Goal: Obtain resource: Download file/media

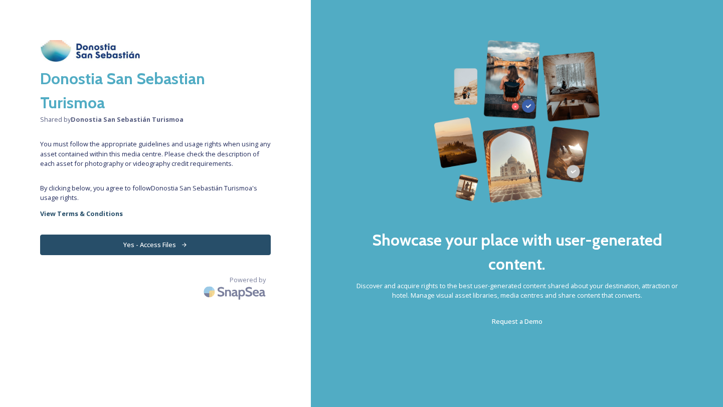
click at [165, 241] on button "Yes - Access Files" at bounding box center [155, 244] width 230 height 21
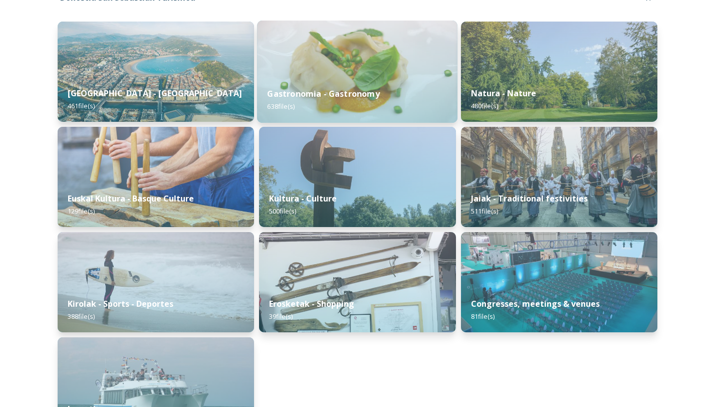
scroll to position [179, 0]
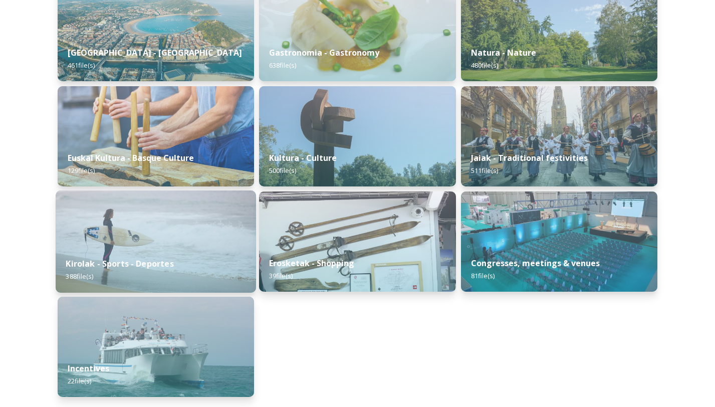
click at [205, 247] on img at bounding box center [156, 241] width 200 height 102
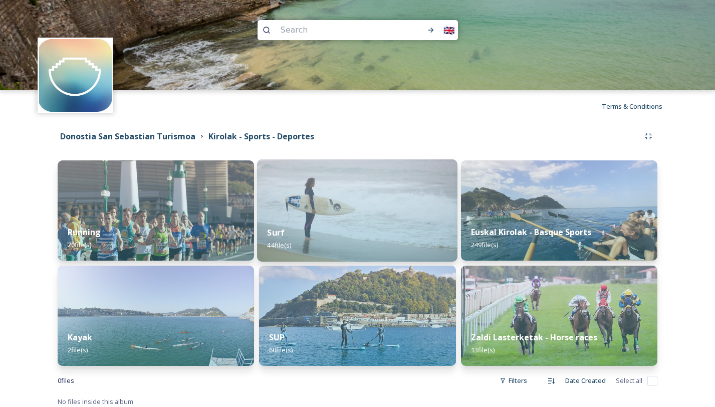
scroll to position [6, 0]
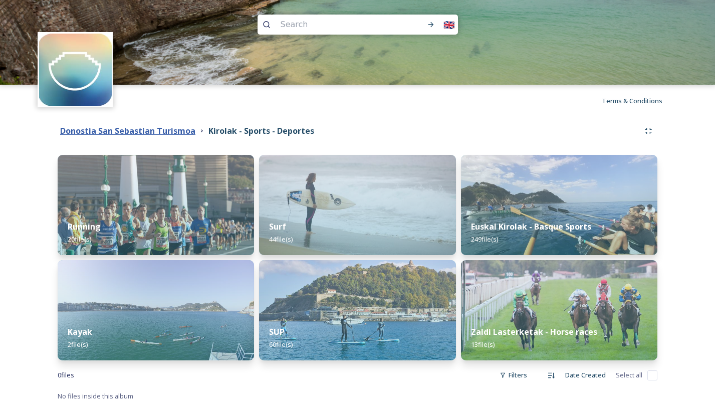
click at [178, 132] on strong "Donostia San Sebastian Turismoa" at bounding box center [127, 130] width 135 height 11
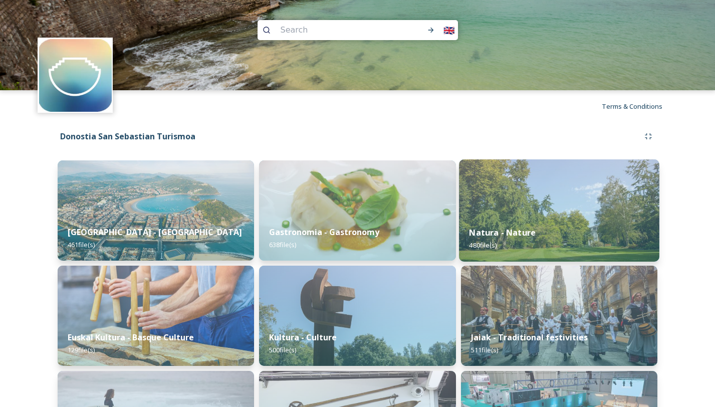
click at [536, 196] on img at bounding box center [559, 210] width 200 height 102
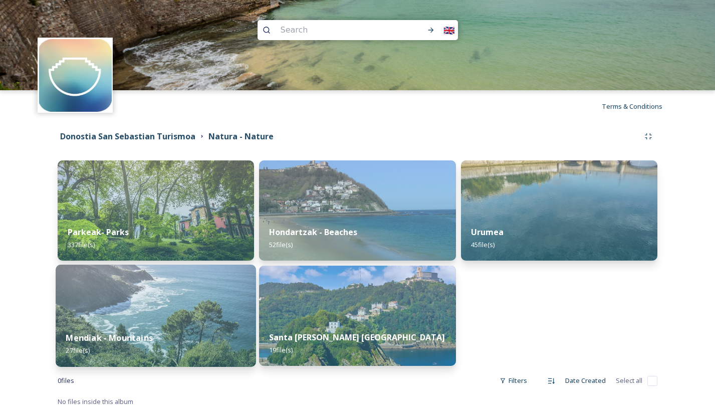
click at [214, 325] on div "Mendiak - Mountains 27 file(s)" at bounding box center [156, 344] width 200 height 46
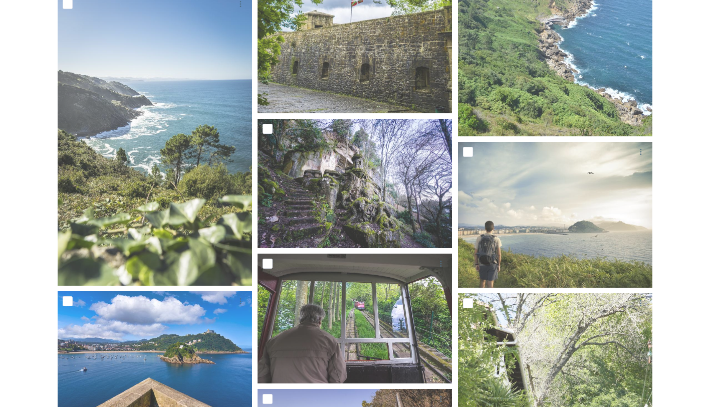
scroll to position [634, 0]
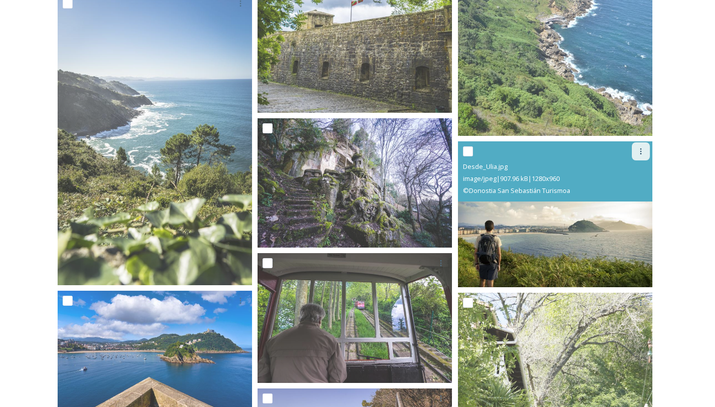
click at [640, 149] on icon at bounding box center [641, 151] width 2 height 6
click at [470, 150] on input "checkbox" at bounding box center [468, 151] width 10 height 10
checkbox input "true"
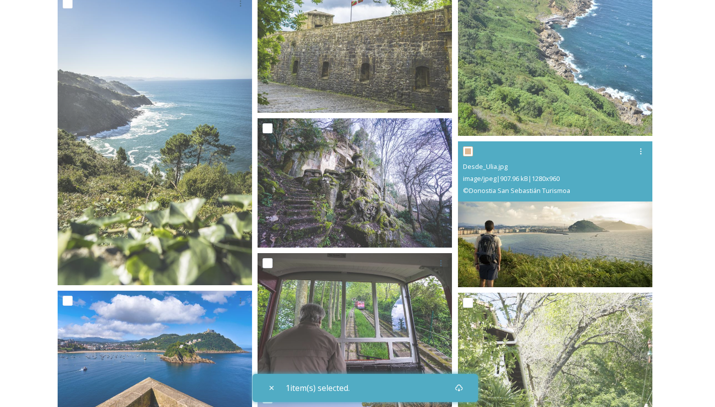
click at [524, 182] on span "image/jpeg | 907.96 kB | 1280 x 960" at bounding box center [511, 178] width 97 height 9
click at [538, 235] on img at bounding box center [555, 214] width 194 height 146
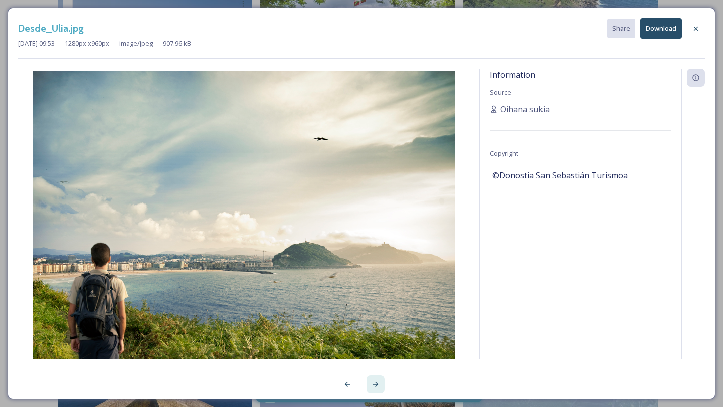
click at [377, 383] on icon at bounding box center [375, 384] width 8 height 8
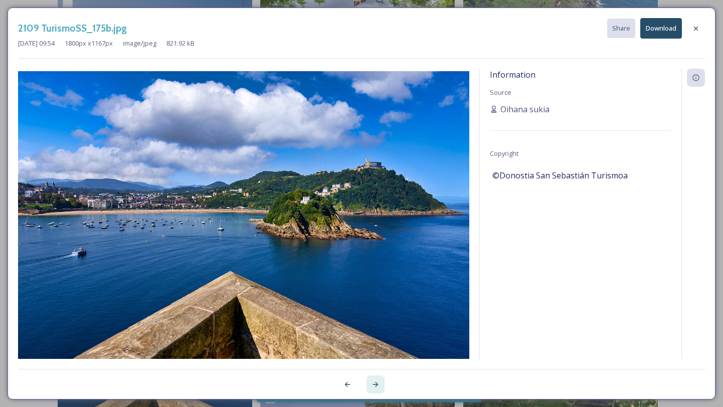
click at [377, 383] on icon at bounding box center [375, 384] width 8 height 8
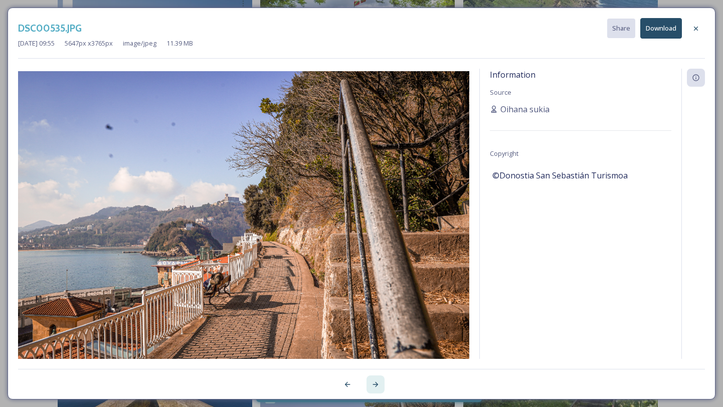
click at [377, 383] on icon at bounding box center [375, 384] width 8 height 8
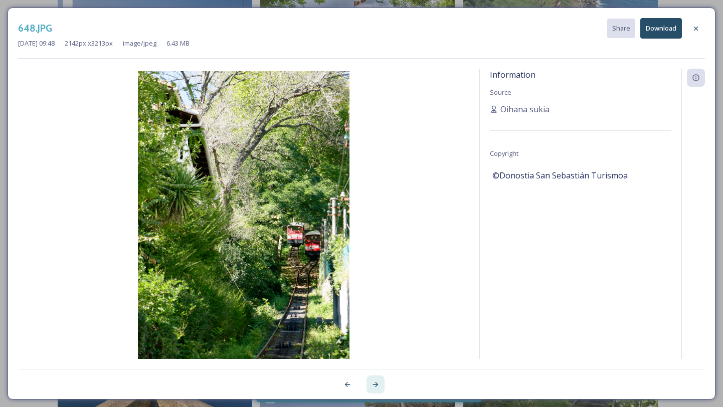
click at [377, 383] on icon at bounding box center [375, 384] width 8 height 8
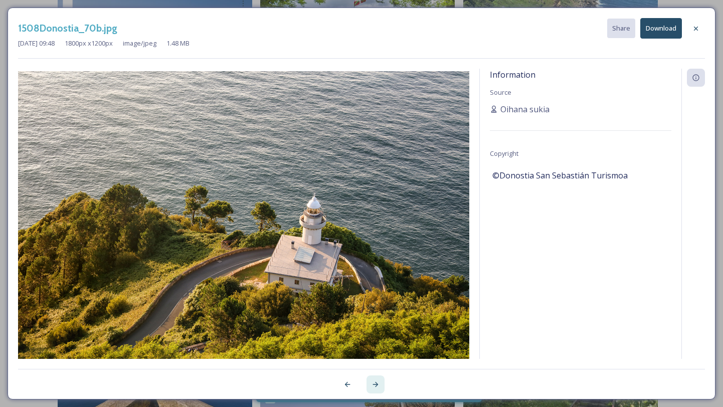
click at [377, 383] on icon at bounding box center [375, 384] width 8 height 8
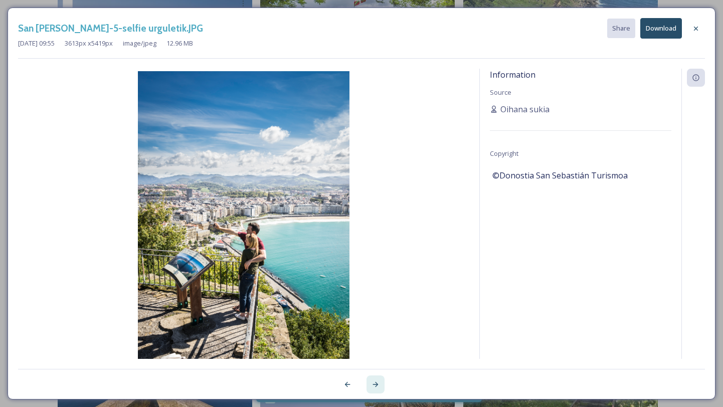
click at [377, 384] on icon at bounding box center [375, 384] width 8 height 8
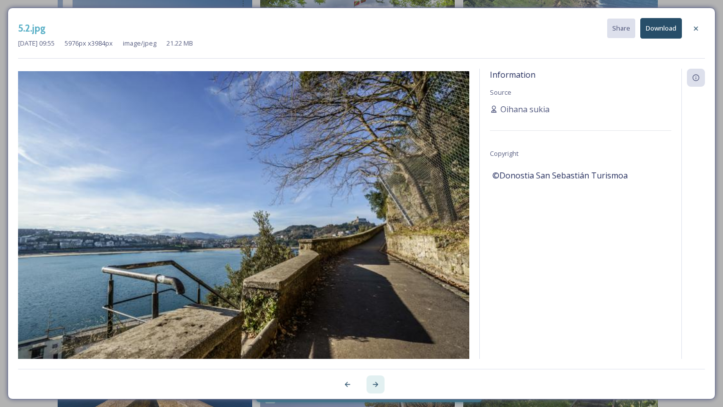
click at [377, 384] on icon at bounding box center [375, 384] width 8 height 8
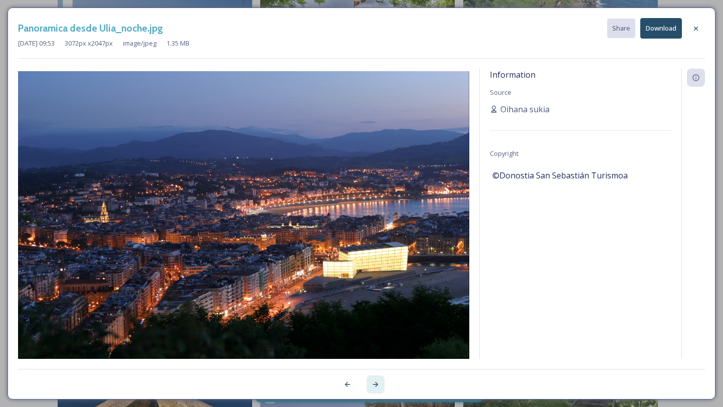
click at [377, 384] on icon at bounding box center [375, 384] width 8 height 8
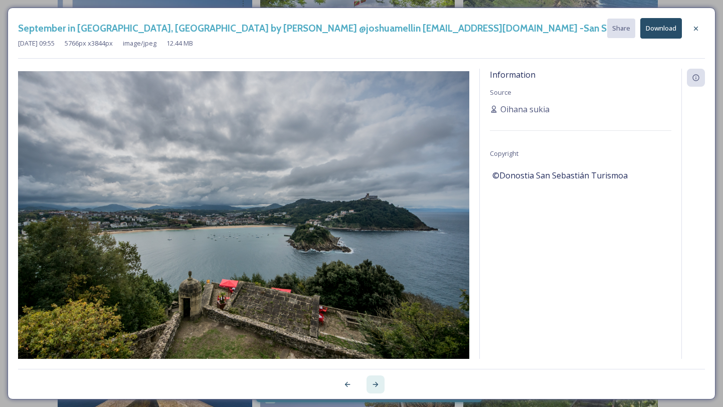
click at [377, 384] on icon at bounding box center [375, 384] width 8 height 8
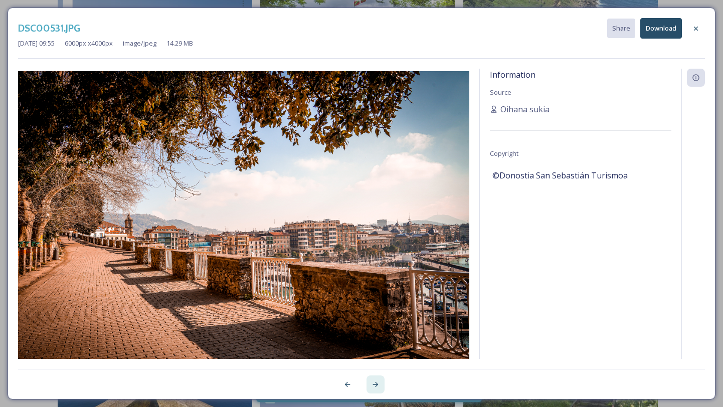
click at [377, 384] on icon at bounding box center [375, 384] width 8 height 8
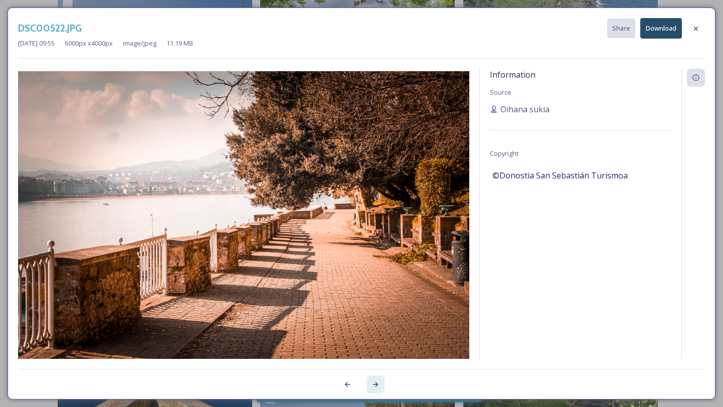
click at [377, 384] on icon at bounding box center [375, 384] width 8 height 8
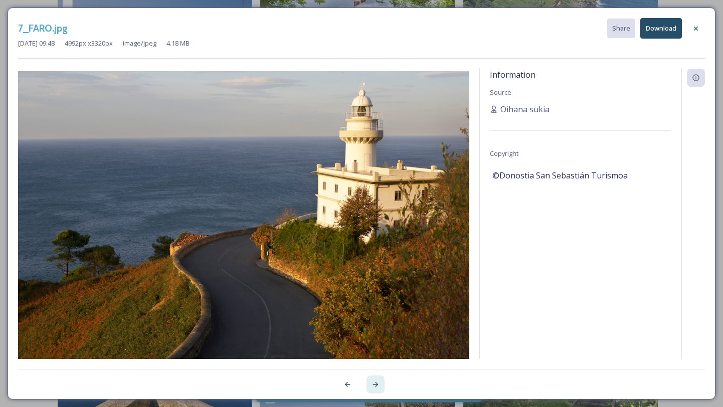
click at [377, 384] on icon at bounding box center [375, 384] width 8 height 8
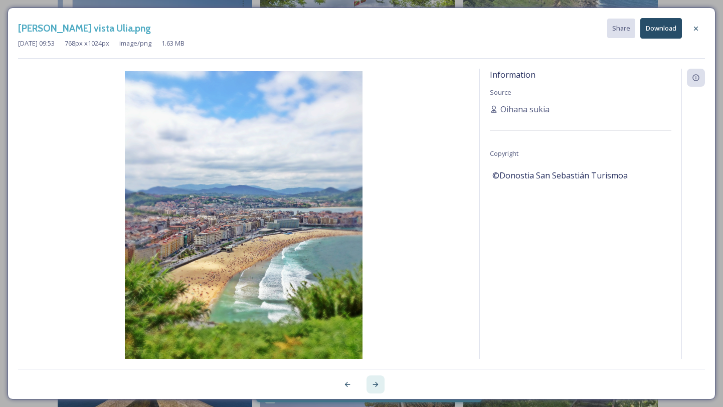
click at [377, 384] on icon at bounding box center [375, 384] width 8 height 8
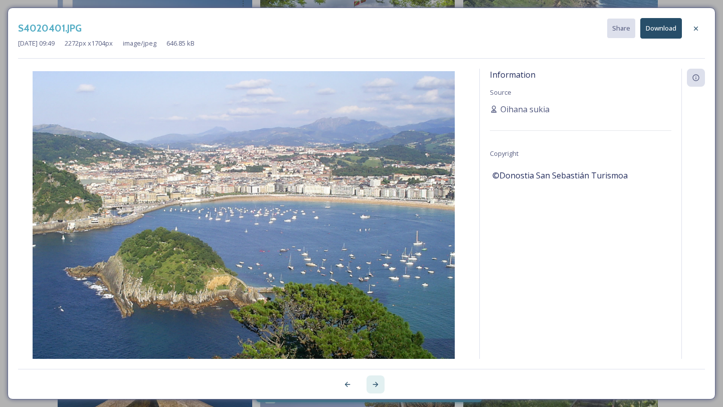
click at [377, 384] on icon at bounding box center [375, 384] width 8 height 8
click at [377, 384] on div at bounding box center [361, 379] width 686 height 20
click at [694, 27] on icon at bounding box center [695, 28] width 4 height 4
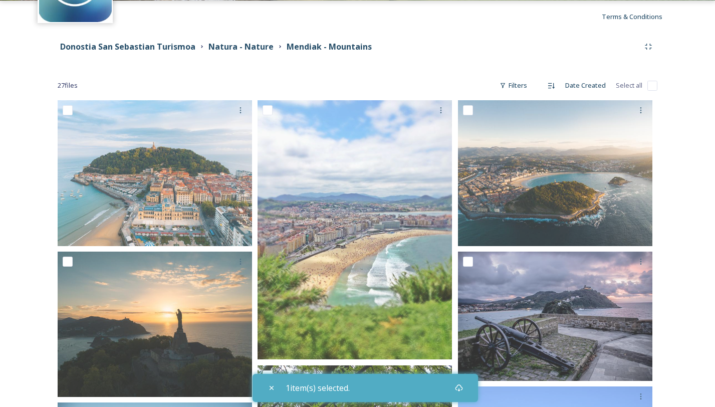
scroll to position [0, 0]
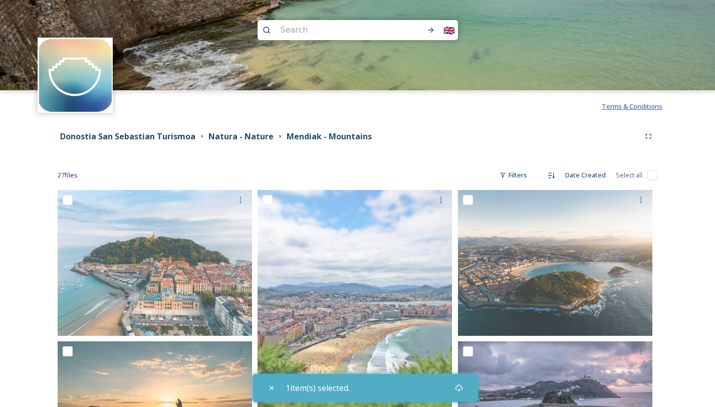
click at [624, 106] on span "Terms & Conditions" at bounding box center [632, 106] width 61 height 9
checkbox input "true"
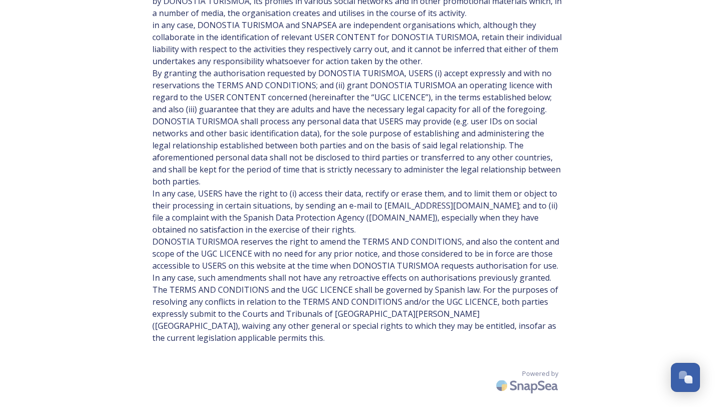
scroll to position [954, 0]
